Goal: Transaction & Acquisition: Obtain resource

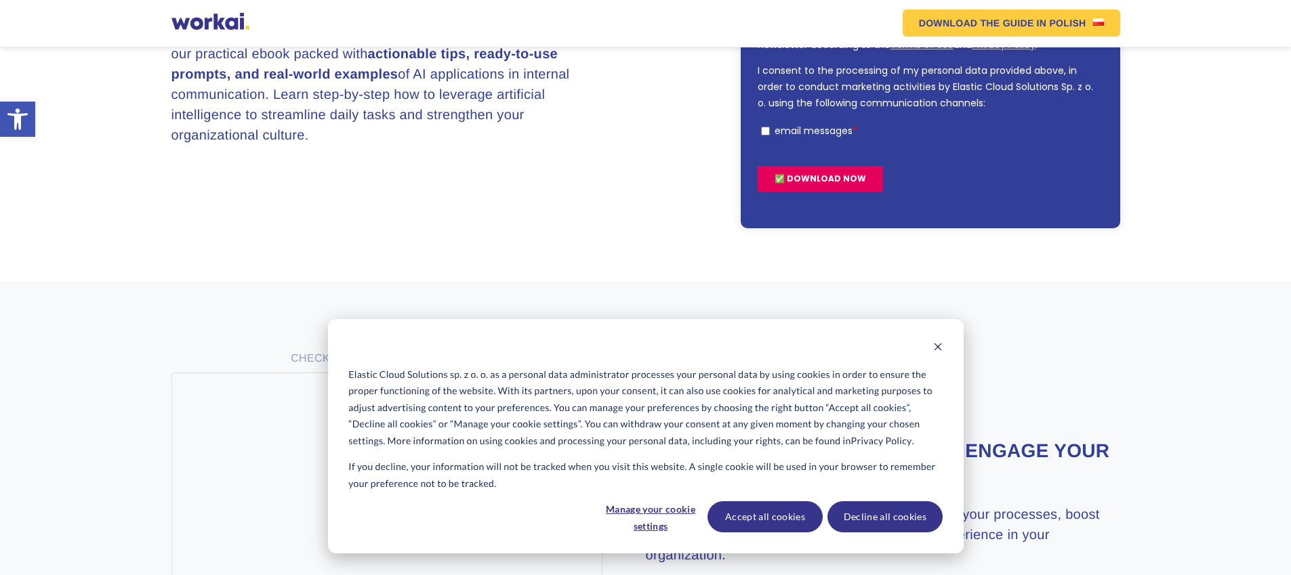
scroll to position [293, 0]
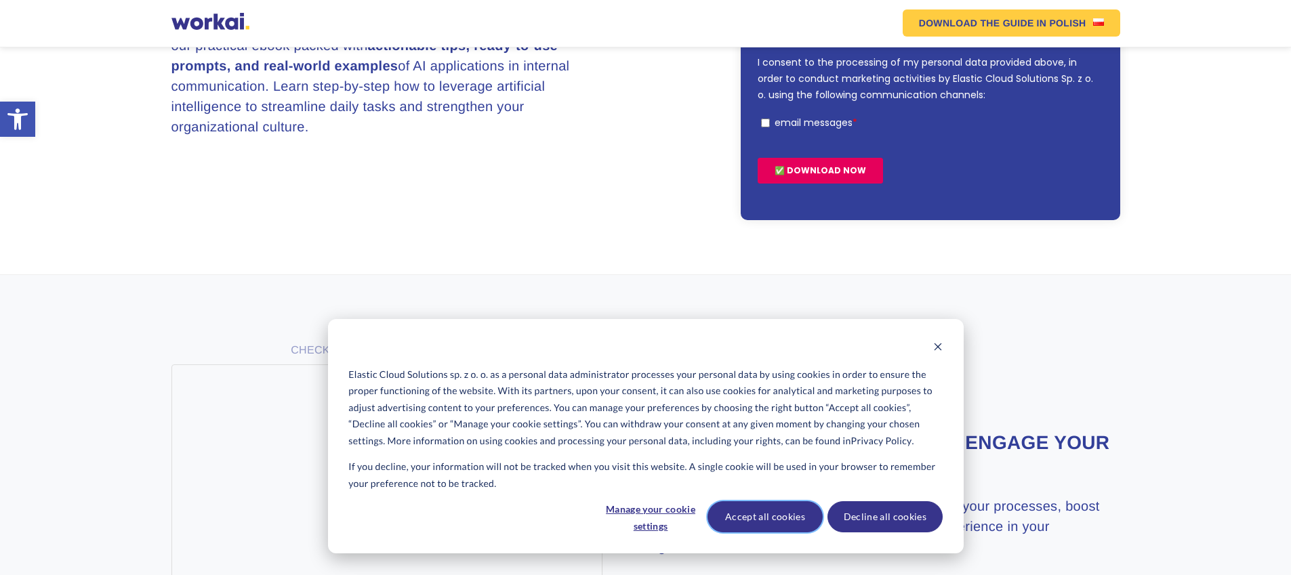
click at [760, 515] on button "Accept all cookies" at bounding box center [764, 516] width 115 height 31
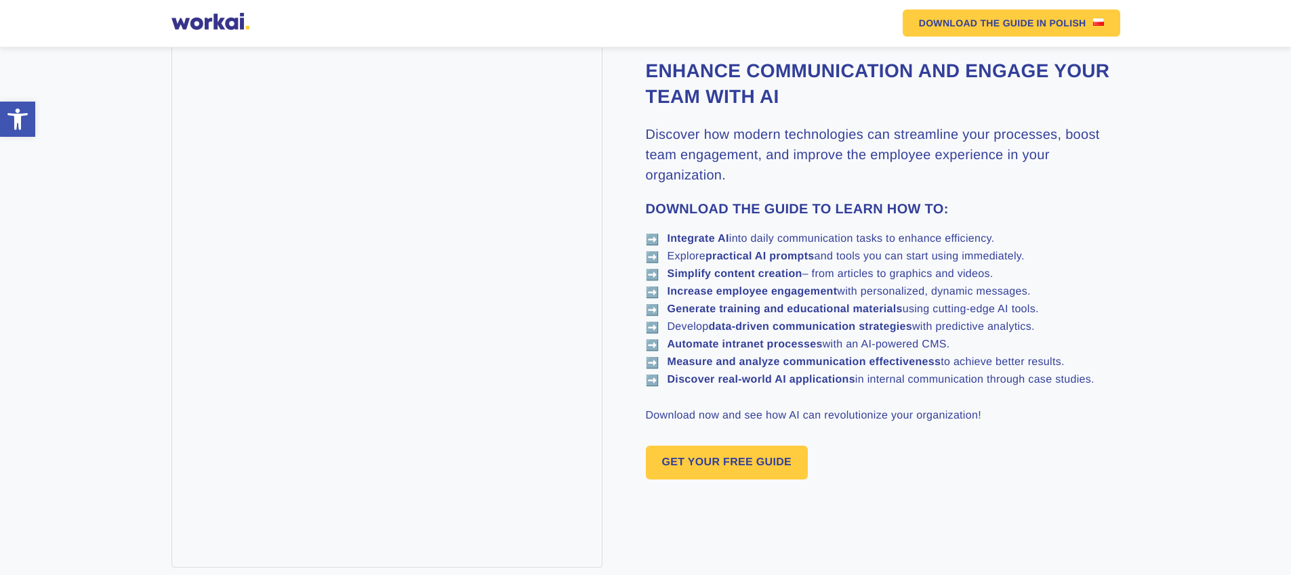
scroll to position [927, 0]
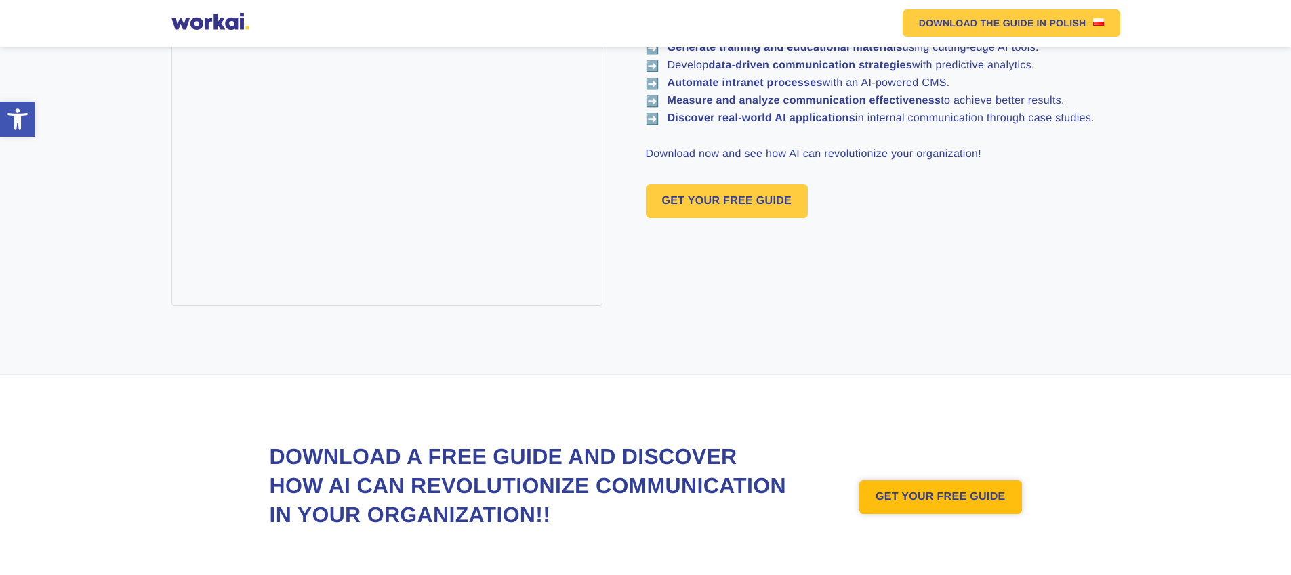
click at [930, 498] on link "GET YOUR FREE GUIDE" at bounding box center [940, 497] width 163 height 34
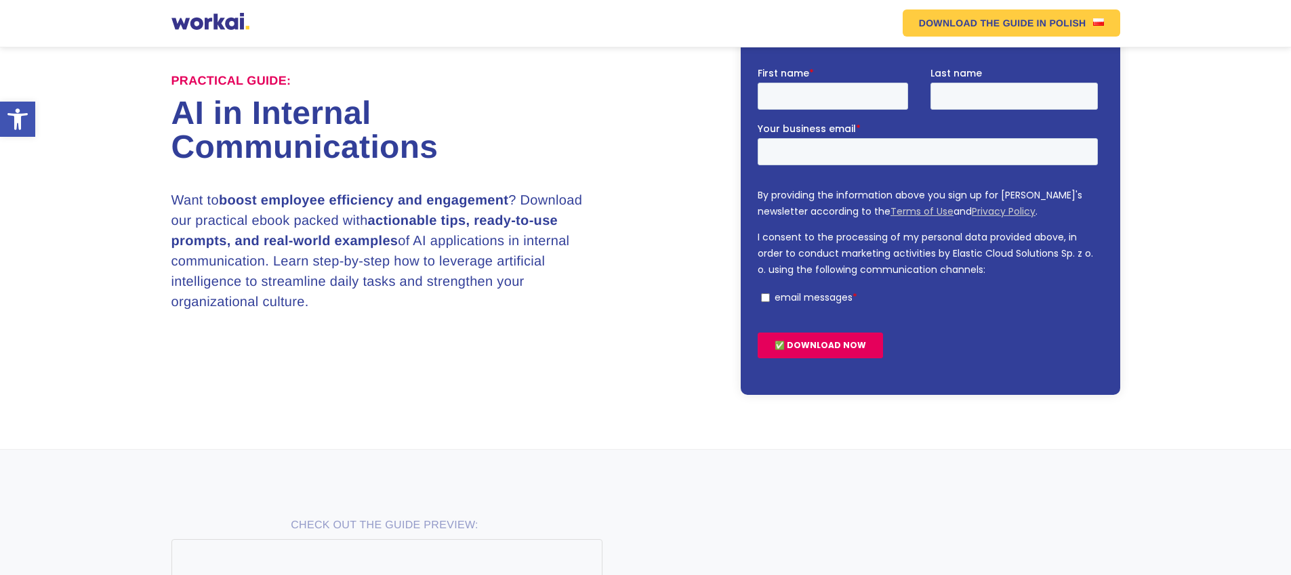
scroll to position [118, 0]
click at [842, 106] on input "First name *" at bounding box center [832, 96] width 150 height 27
type input "[PERSON_NAME]"
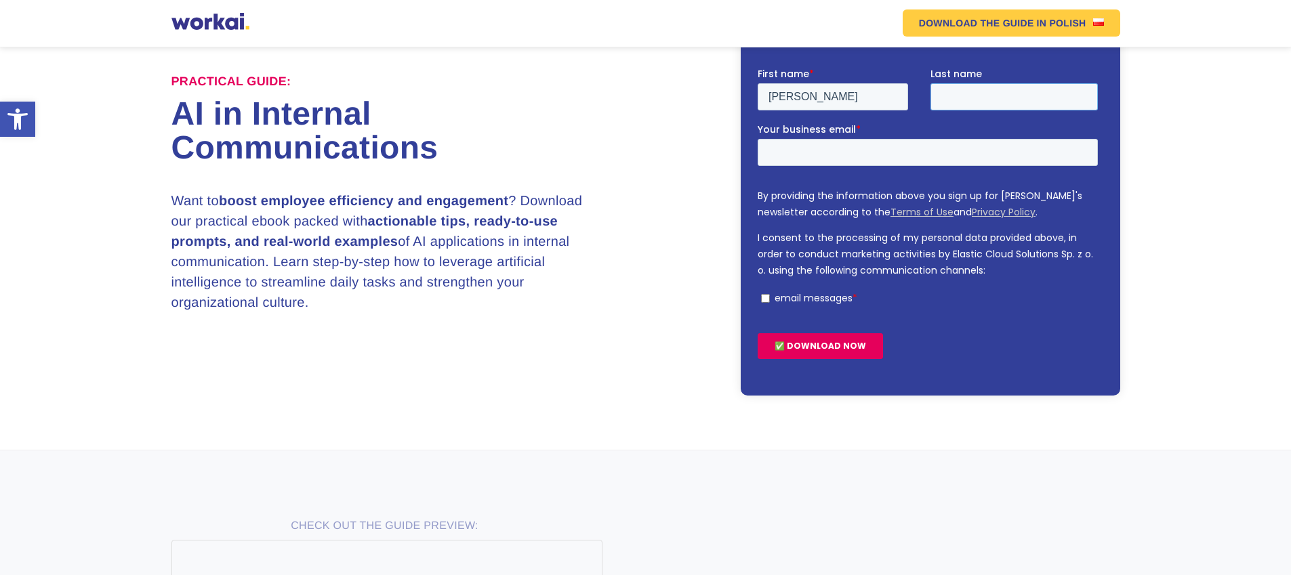
click at [955, 92] on input "Last name" at bounding box center [1013, 96] width 167 height 27
type input "[PERSON_NAME]"
click at [895, 147] on input "Your business email *" at bounding box center [927, 151] width 340 height 27
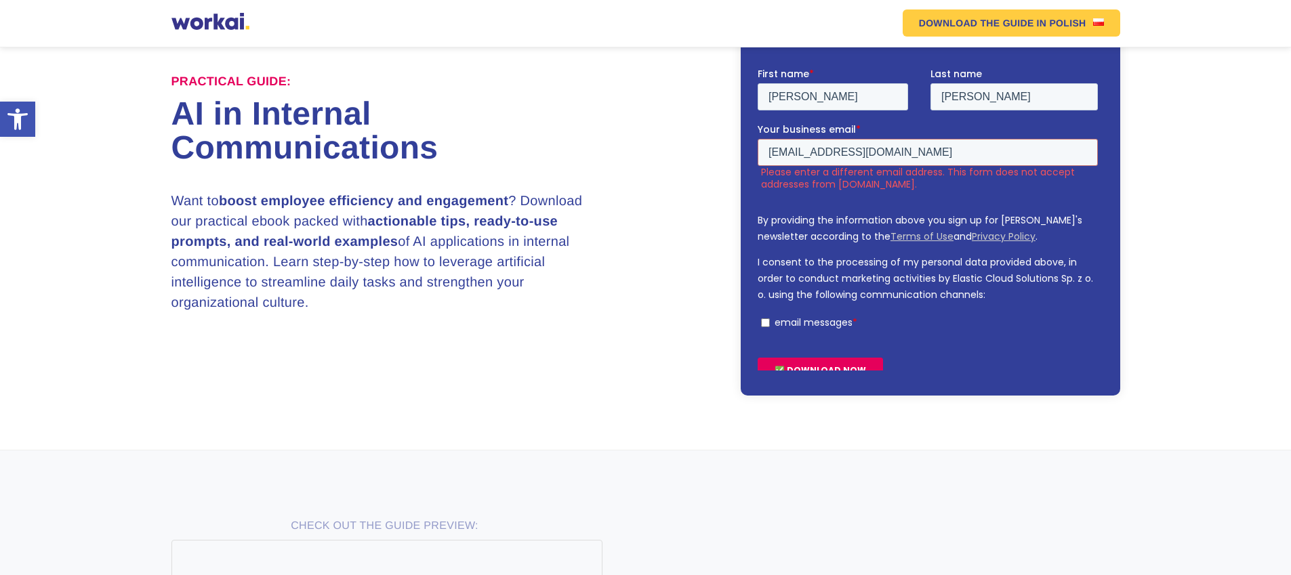
scroll to position [130, 0]
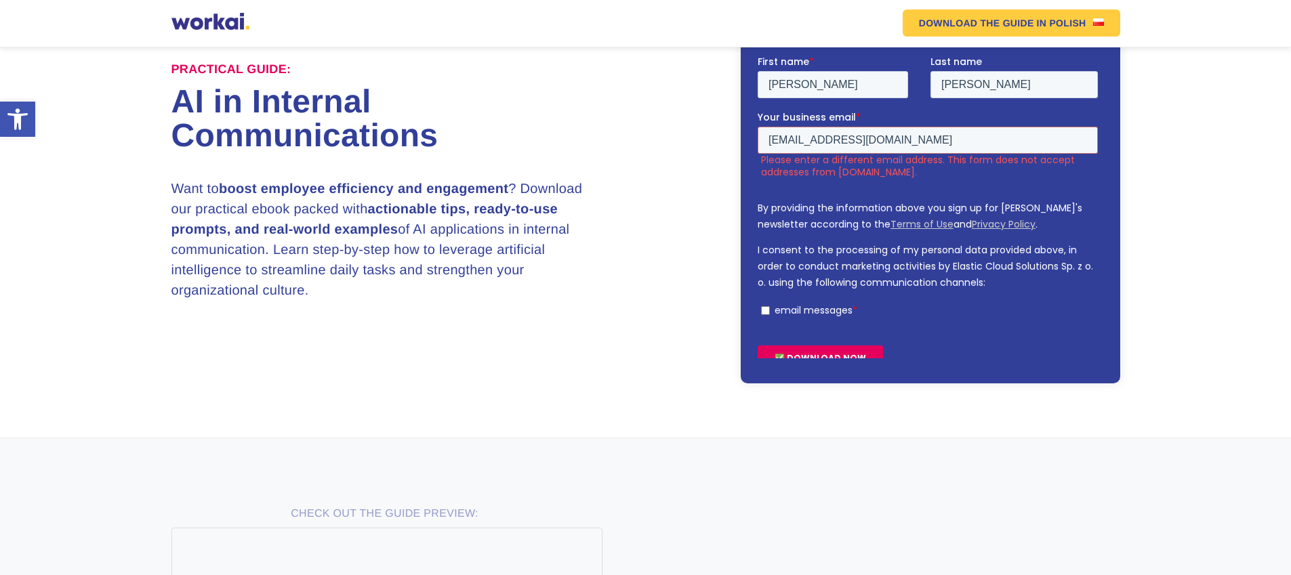
click at [852, 155] on label "Please enter a different email address. This form does not accept addresses fro…" at bounding box center [931, 165] width 342 height 24
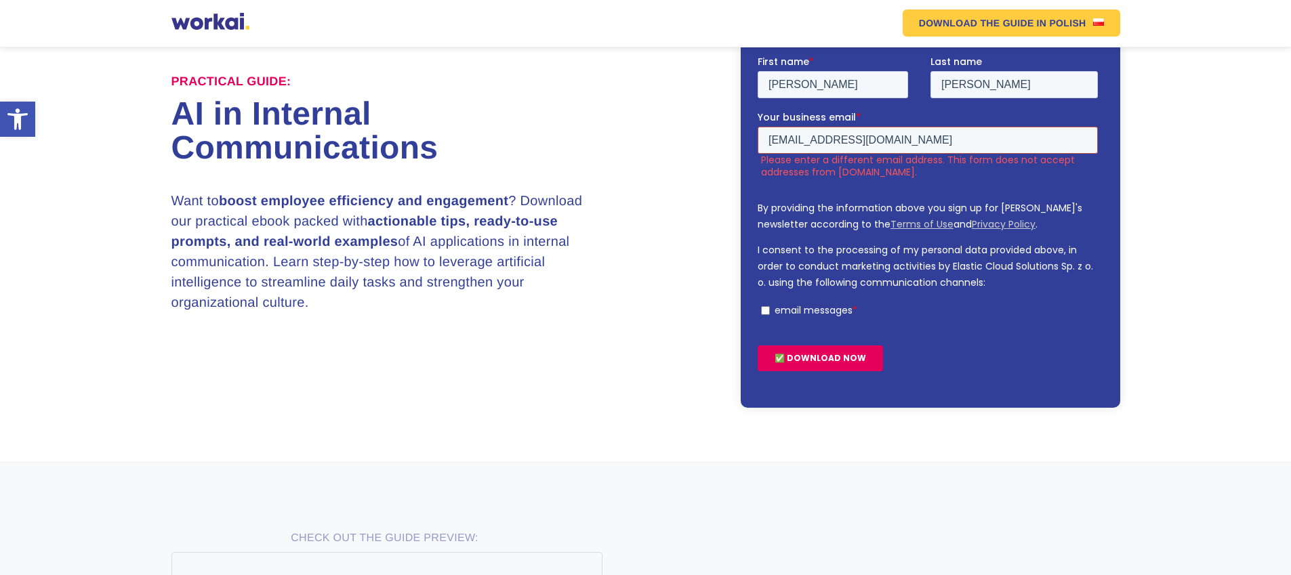
click at [785, 138] on input "[EMAIL_ADDRESS][DOMAIN_NAME]" at bounding box center [927, 139] width 340 height 27
drag, startPoint x: 770, startPoint y: 139, endPoint x: 1007, endPoint y: 123, distance: 237.6
click at [1007, 123] on div "Your business email * [EMAIL_ADDRESS][DOMAIN_NAME] Please enter a different ema…" at bounding box center [930, 144] width 346 height 68
click at [963, 137] on input "[EMAIL_ADDRESS][DOMAIN_NAME]" at bounding box center [927, 139] width 340 height 27
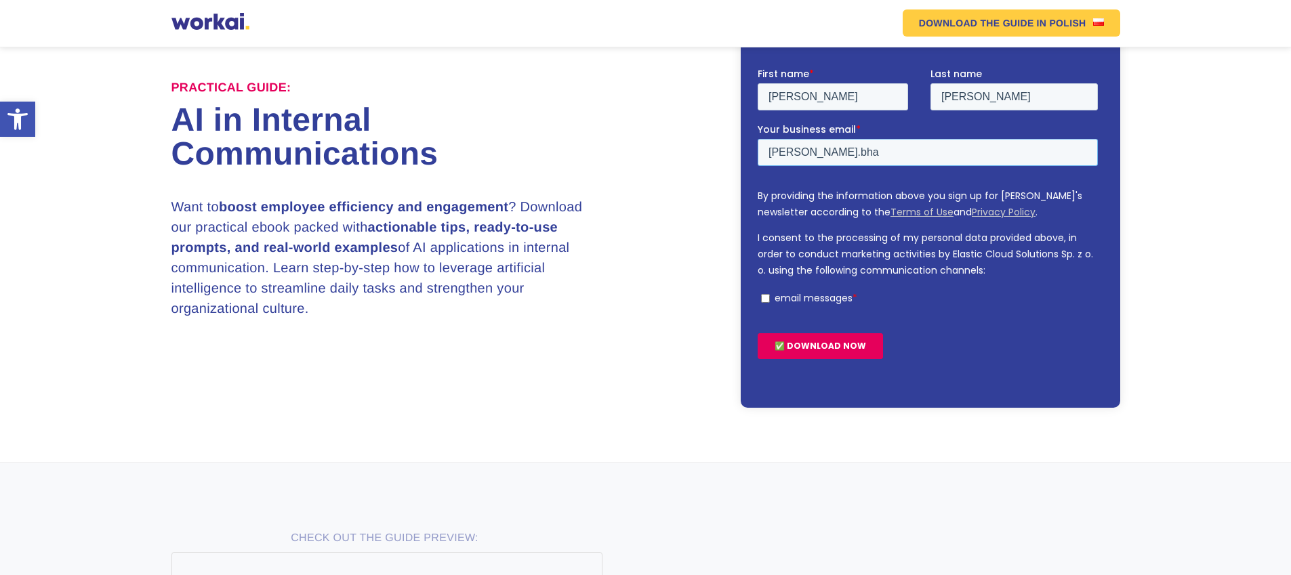
scroll to position [124, 0]
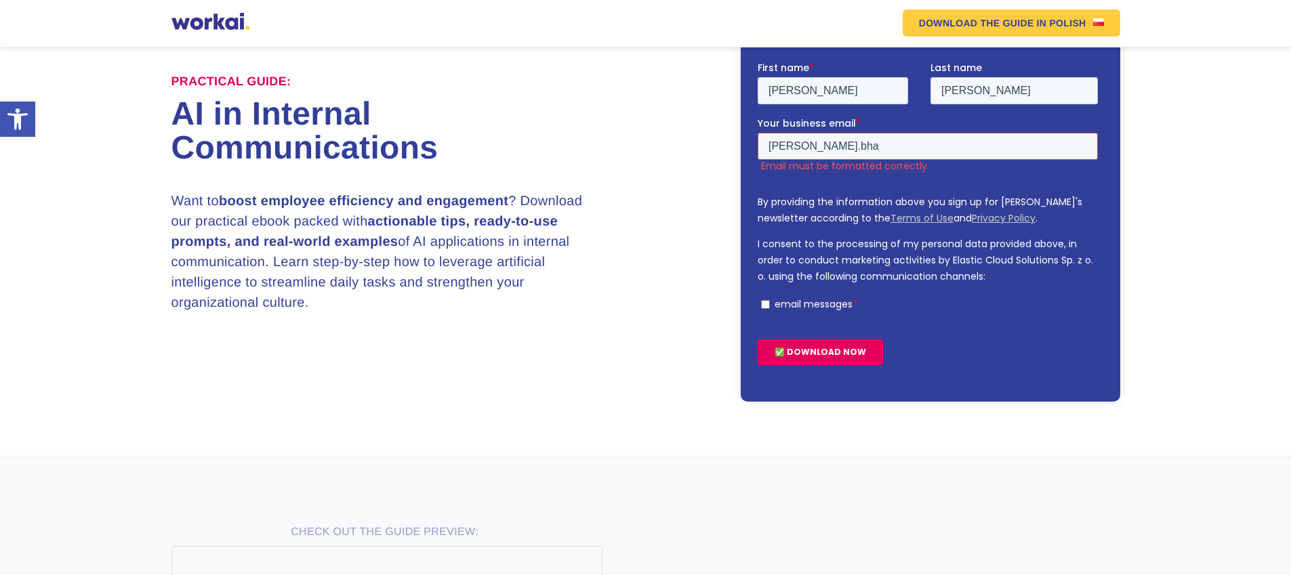
type input "[PERSON_NAME][EMAIL_ADDRESS][PERSON_NAME][DOMAIN_NAME]"
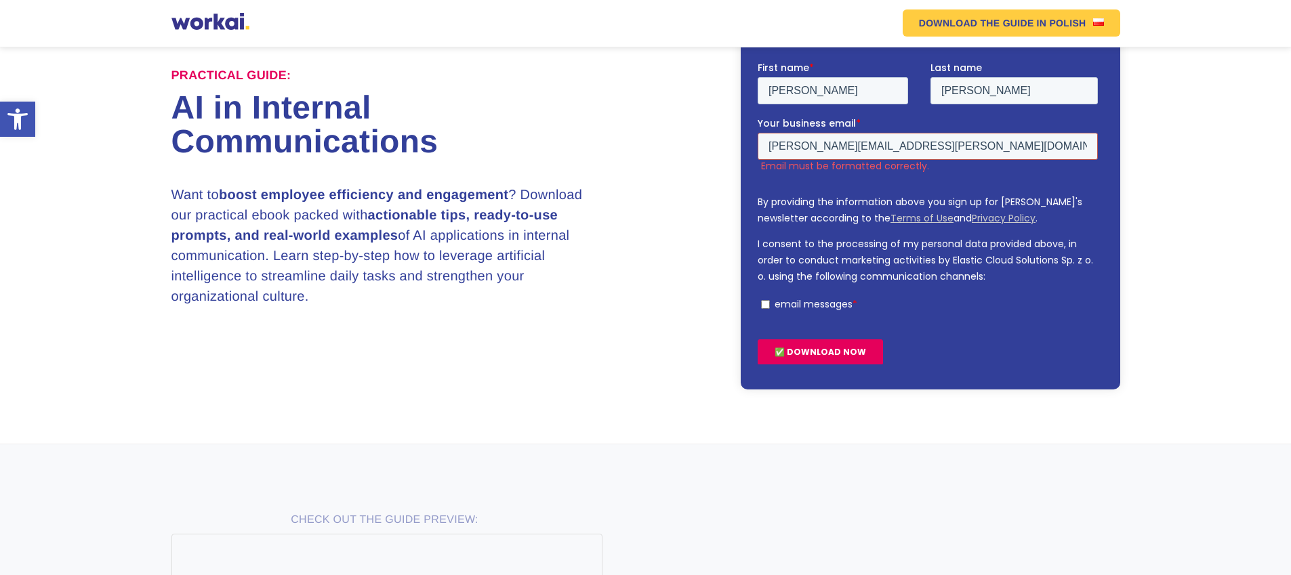
scroll to position [118, 0]
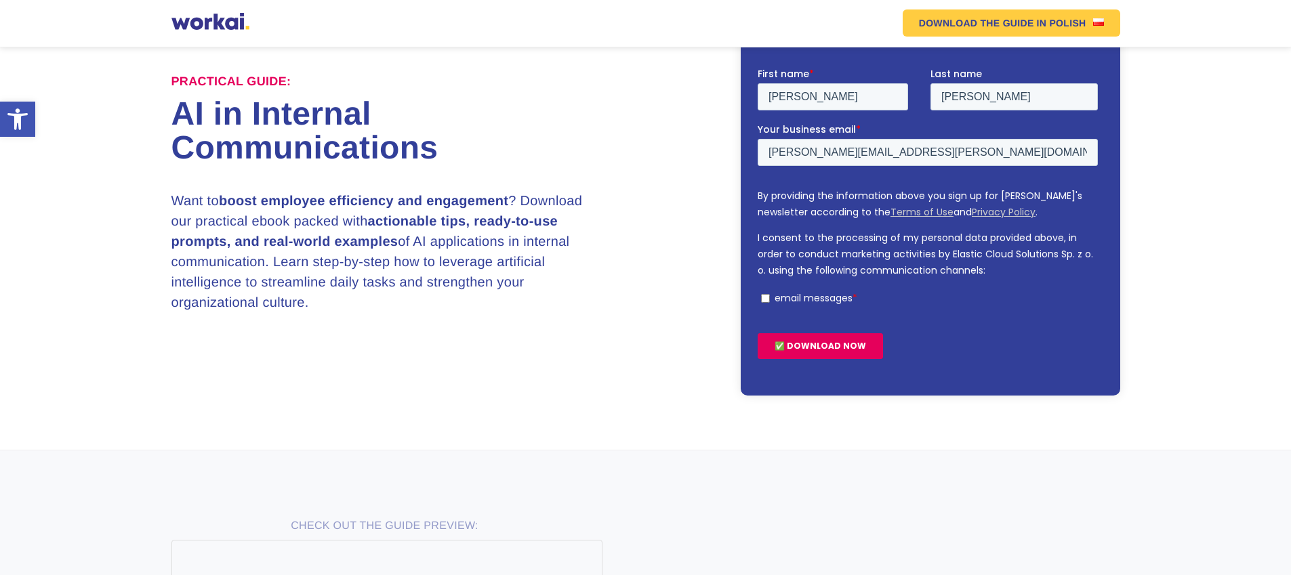
click at [799, 347] on input "✅ DOWNLOAD NOW" at bounding box center [819, 346] width 125 height 26
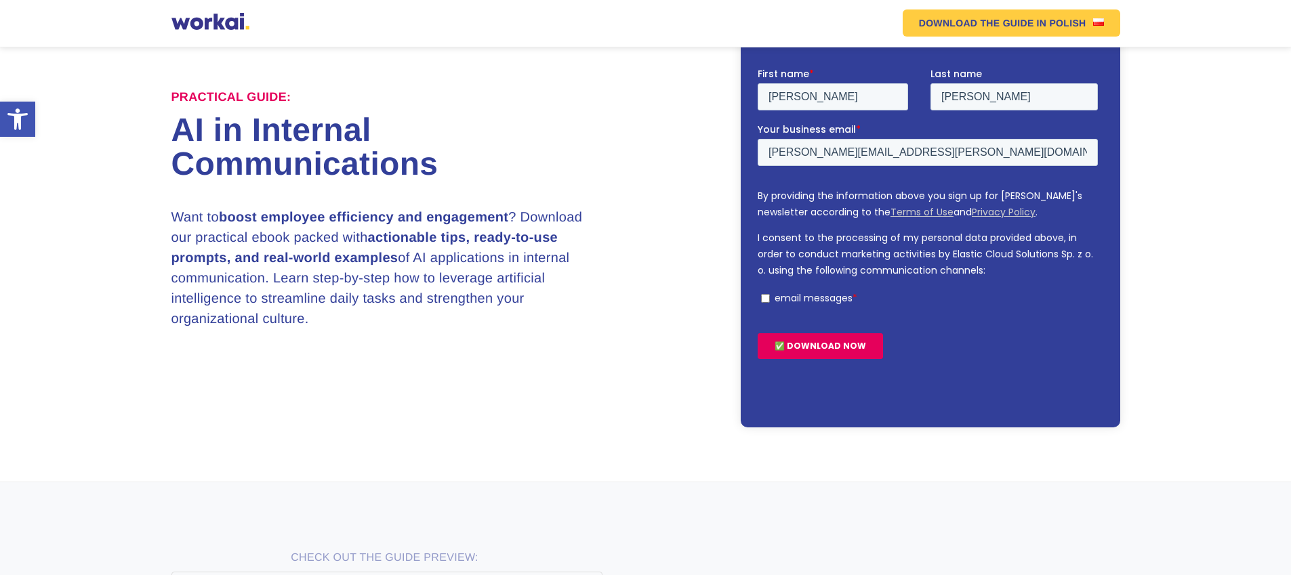
scroll to position [134, 0]
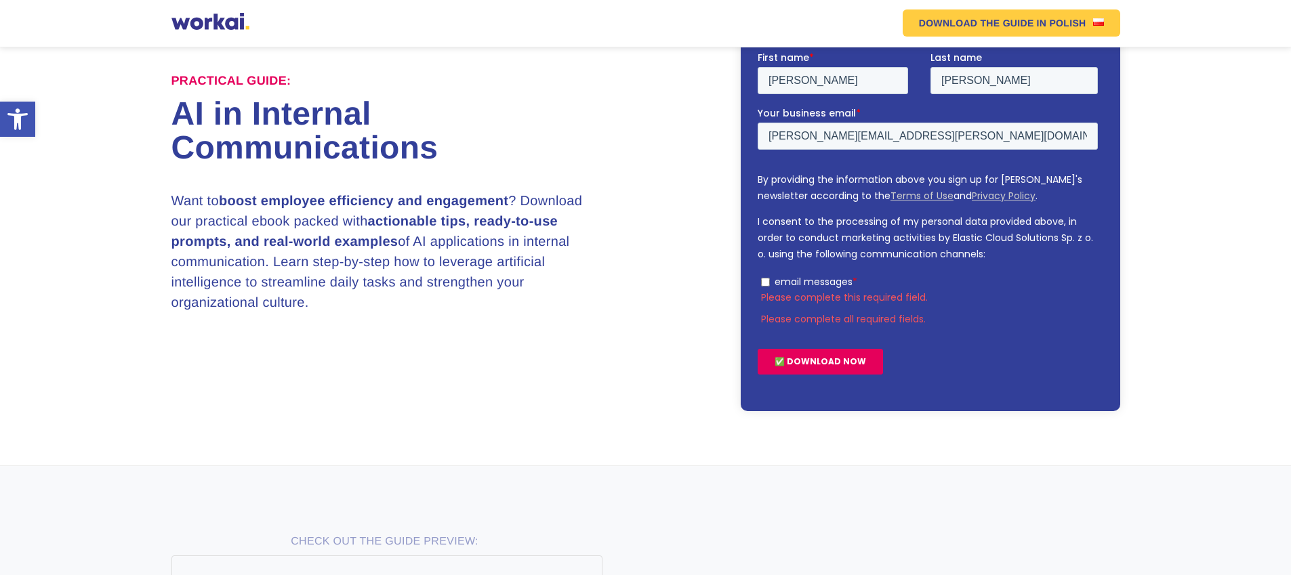
click at [767, 284] on input "email messages *" at bounding box center [764, 281] width 9 height 9
checkbox input "true"
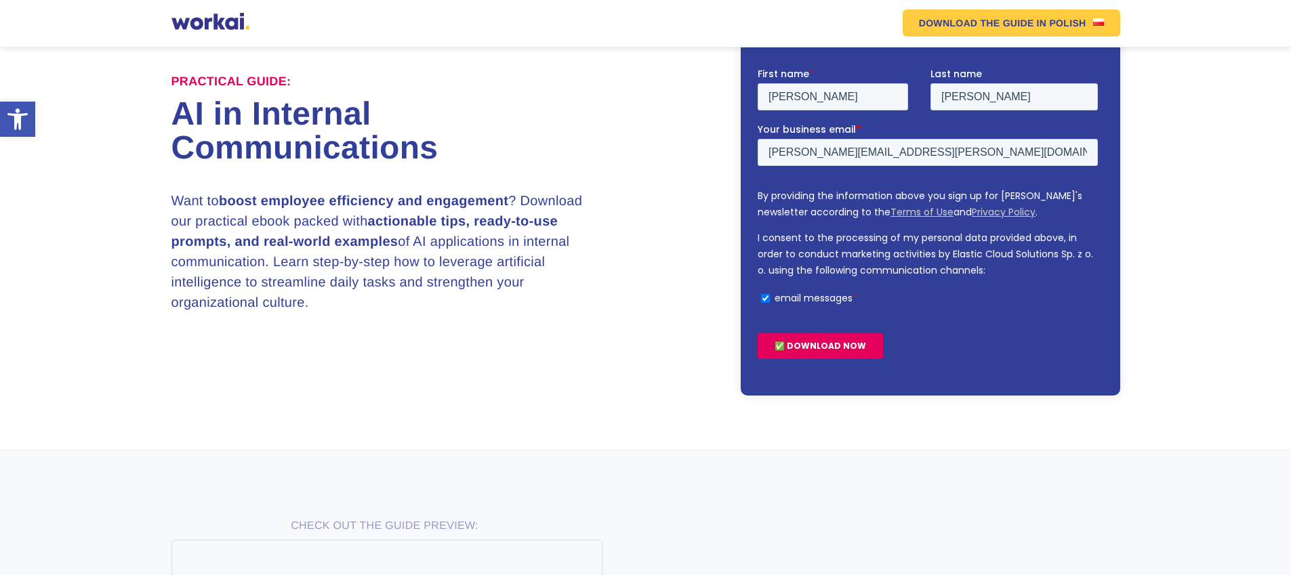
click at [809, 348] on input "✅ DOWNLOAD NOW" at bounding box center [819, 346] width 125 height 26
click at [608, 442] on div "Practical Guide: AI in Internal Communications Want to boost employee efficienc…" at bounding box center [645, 190] width 948 height 520
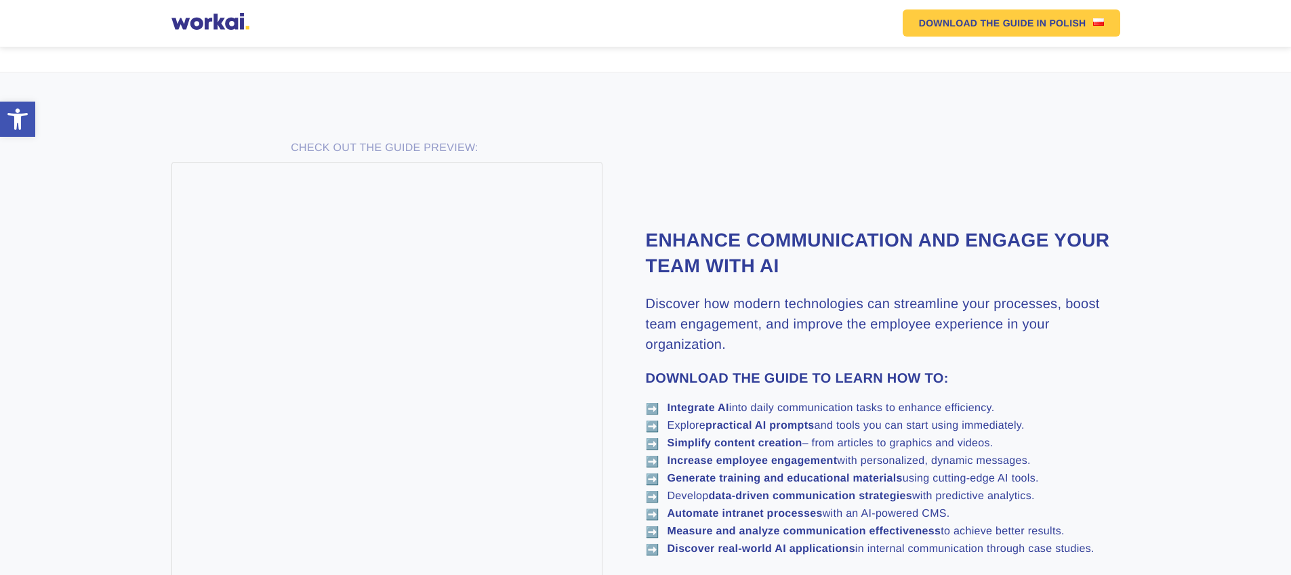
scroll to position [636, 0]
